Goal: Transaction & Acquisition: Subscribe to service/newsletter

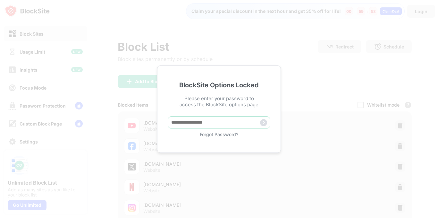
click at [225, 120] on input "text" at bounding box center [219, 122] width 103 height 12
type input "**********"
click at [264, 124] on img at bounding box center [263, 122] width 7 height 7
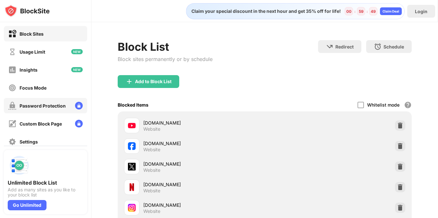
click at [29, 103] on div "Password Protection" at bounding box center [43, 105] width 46 height 5
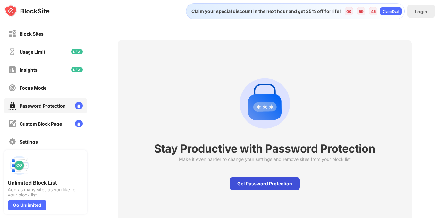
click at [270, 181] on div "Get Password Protection" at bounding box center [264, 183] width 70 height 13
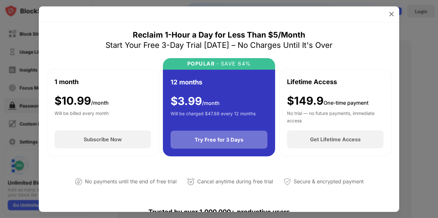
click at [200, 138] on div "Try Free for 3 Days" at bounding box center [219, 139] width 49 height 6
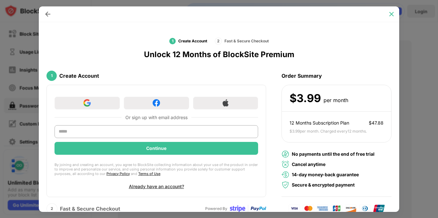
click at [390, 12] on img at bounding box center [391, 14] width 6 height 6
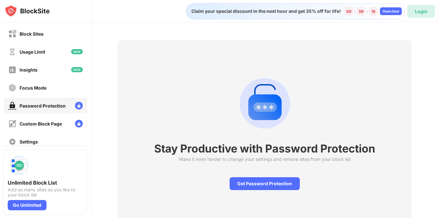
click at [420, 13] on div "Login" at bounding box center [421, 11] width 12 height 5
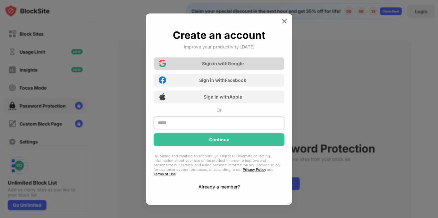
click at [239, 70] on div "Sign in with Google" at bounding box center [218, 63] width 131 height 13
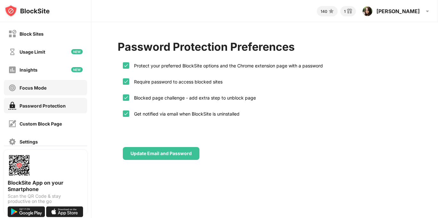
click at [42, 82] on div "Focus Mode" at bounding box center [45, 87] width 83 height 15
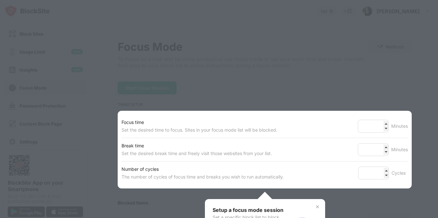
click at [57, 109] on div at bounding box center [219, 109] width 438 height 218
click at [315, 207] on img at bounding box center [317, 206] width 5 height 5
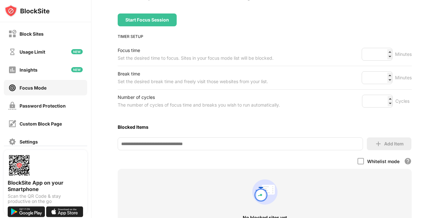
scroll to position [43, 0]
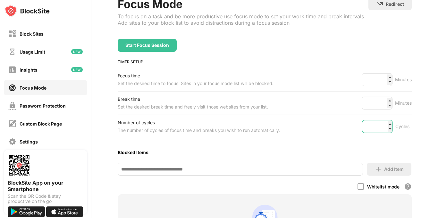
click at [385, 123] on input "*" at bounding box center [377, 126] width 31 height 13
click at [385, 129] on input "*" at bounding box center [377, 126] width 31 height 13
type input "*"
click at [385, 129] on input "*" at bounding box center [377, 126] width 31 height 13
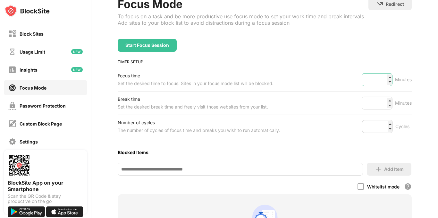
click at [383, 77] on input "**" at bounding box center [376, 79] width 31 height 13
type input "**"
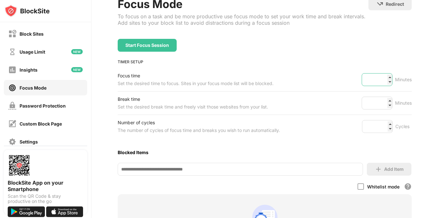
click at [383, 77] on input "**" at bounding box center [376, 79] width 31 height 13
click at [65, 106] on div "Password Protection" at bounding box center [43, 105] width 46 height 5
